Goal: Download file/media

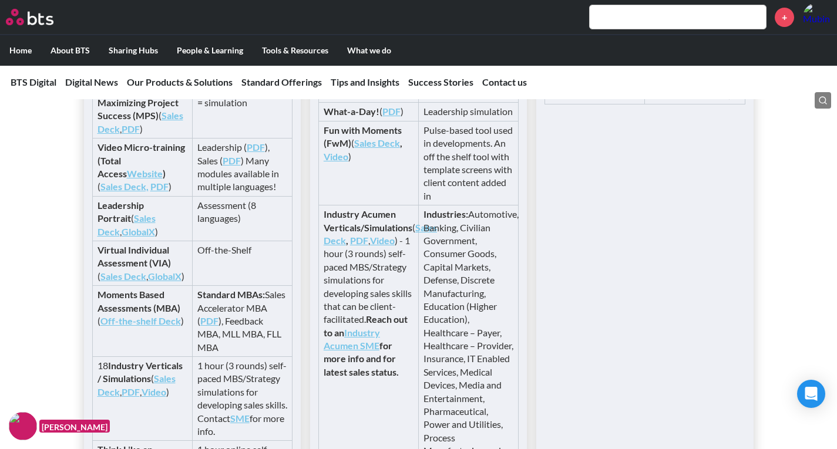
scroll to position [4664, 0]
click at [368, 237] on link "PDF" at bounding box center [359, 241] width 18 height 11
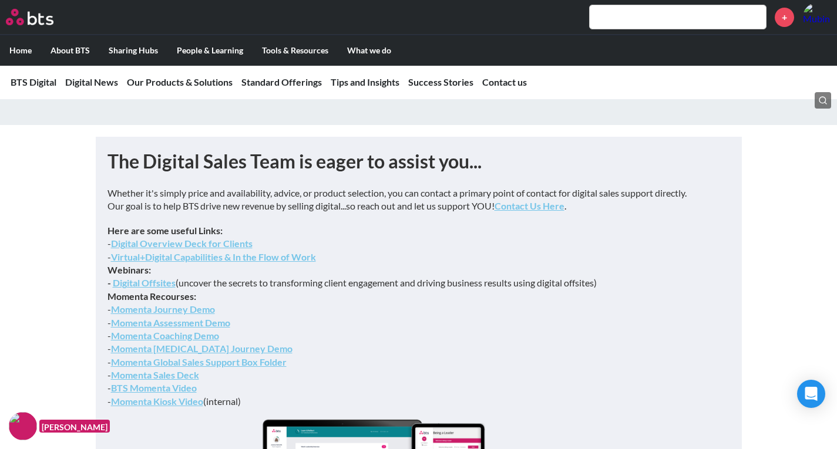
scroll to position [5456, 0]
click at [142, 354] on link "Momenta [MEDICAL_DATA] Journey Demo" at bounding box center [202, 348] width 182 height 11
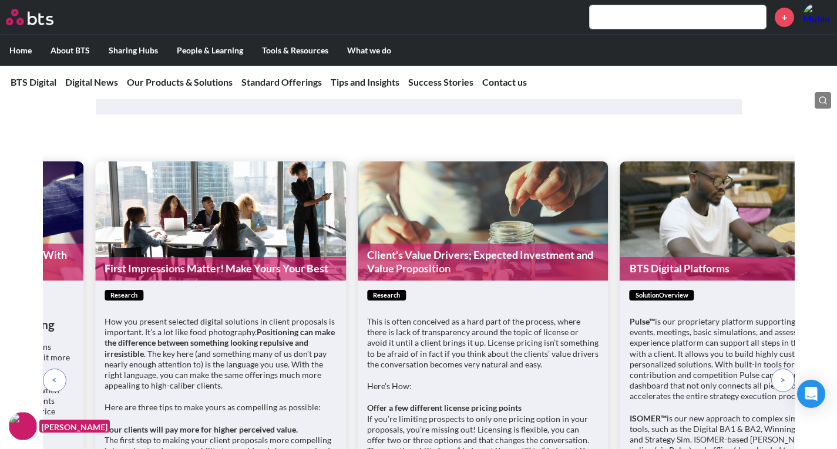
scroll to position [5523, 0]
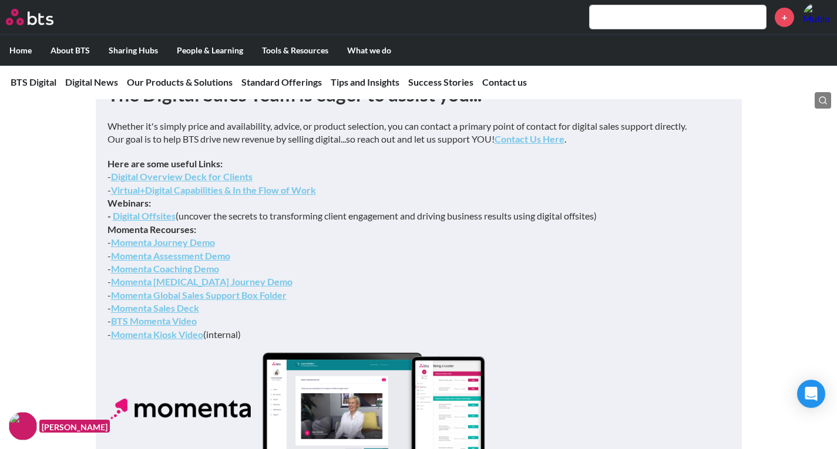
click at [129, 182] on link "Digital Overview Deck for Clients" at bounding box center [182, 176] width 142 height 11
click at [169, 196] on link "Virtual+Digital Capabilities & In the Flow of Work" at bounding box center [213, 189] width 205 height 11
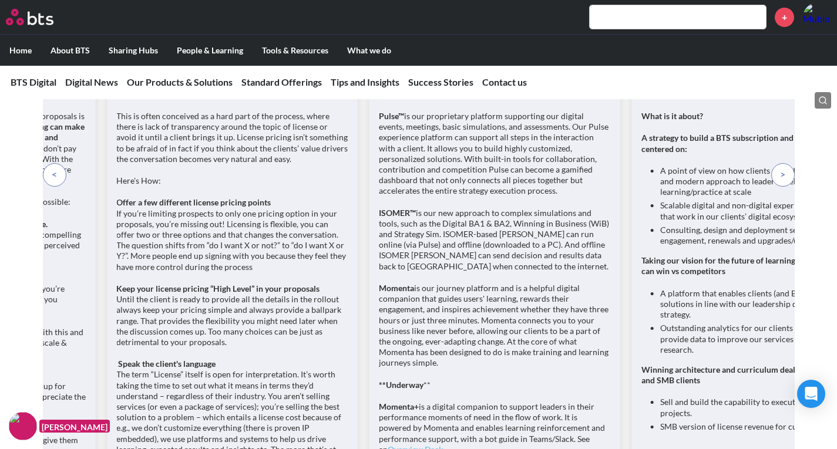
scroll to position [6151, 0]
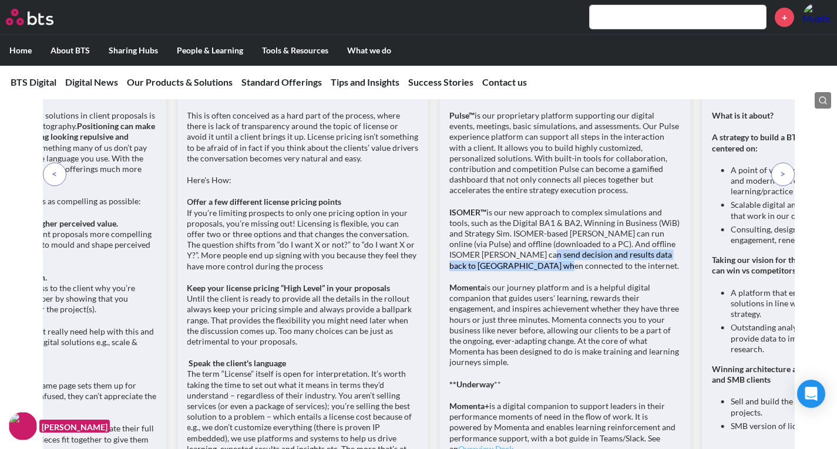
drag, startPoint x: 415, startPoint y: 264, endPoint x: 448, endPoint y: 265, distance: 32.9
click at [449, 265] on p "ISOMER™ is our new approach to complex simulations and tools, such as the Digit…" at bounding box center [565, 239] width 232 height 64
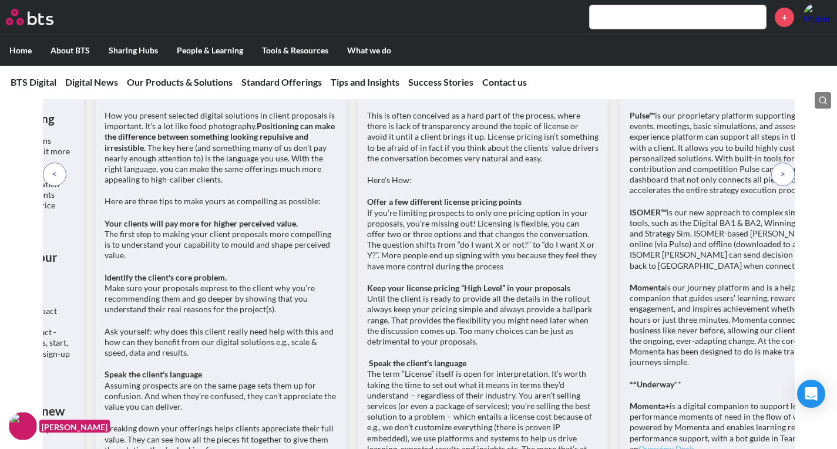
click at [736, 182] on p "Pulse™ is our proprietary platform supporting our digital events, meetings, bas…" at bounding box center [746, 153] width 232 height 86
click at [780, 178] on span at bounding box center [782, 173] width 5 height 13
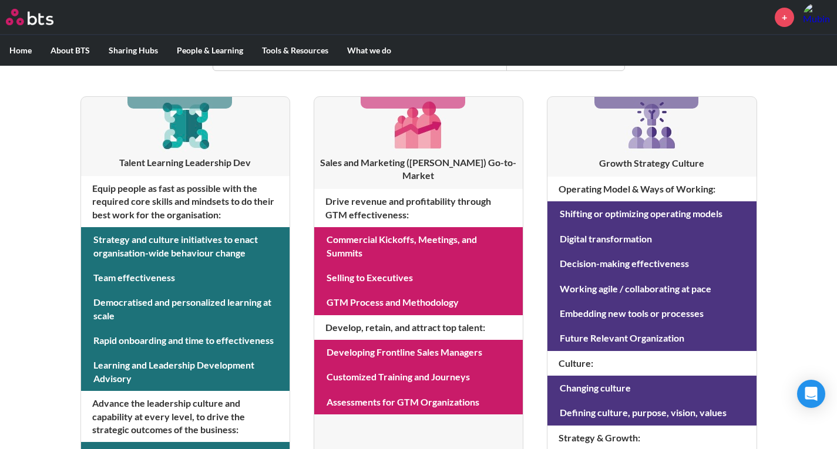
scroll to position [198, 0]
